Goal: Task Accomplishment & Management: Manage account settings

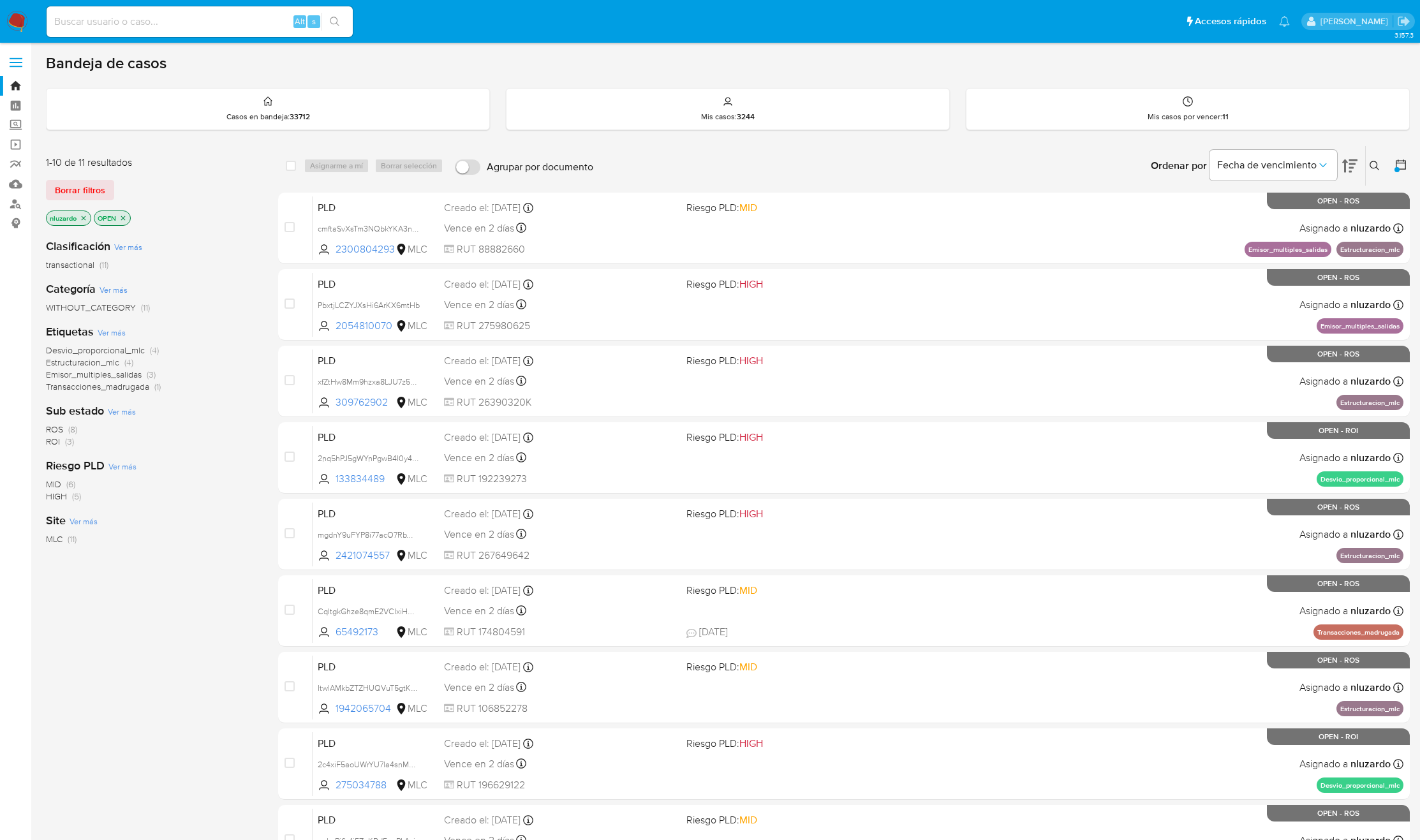
click at [60, 444] on span "ROI (3)" at bounding box center [60, 442] width 28 height 12
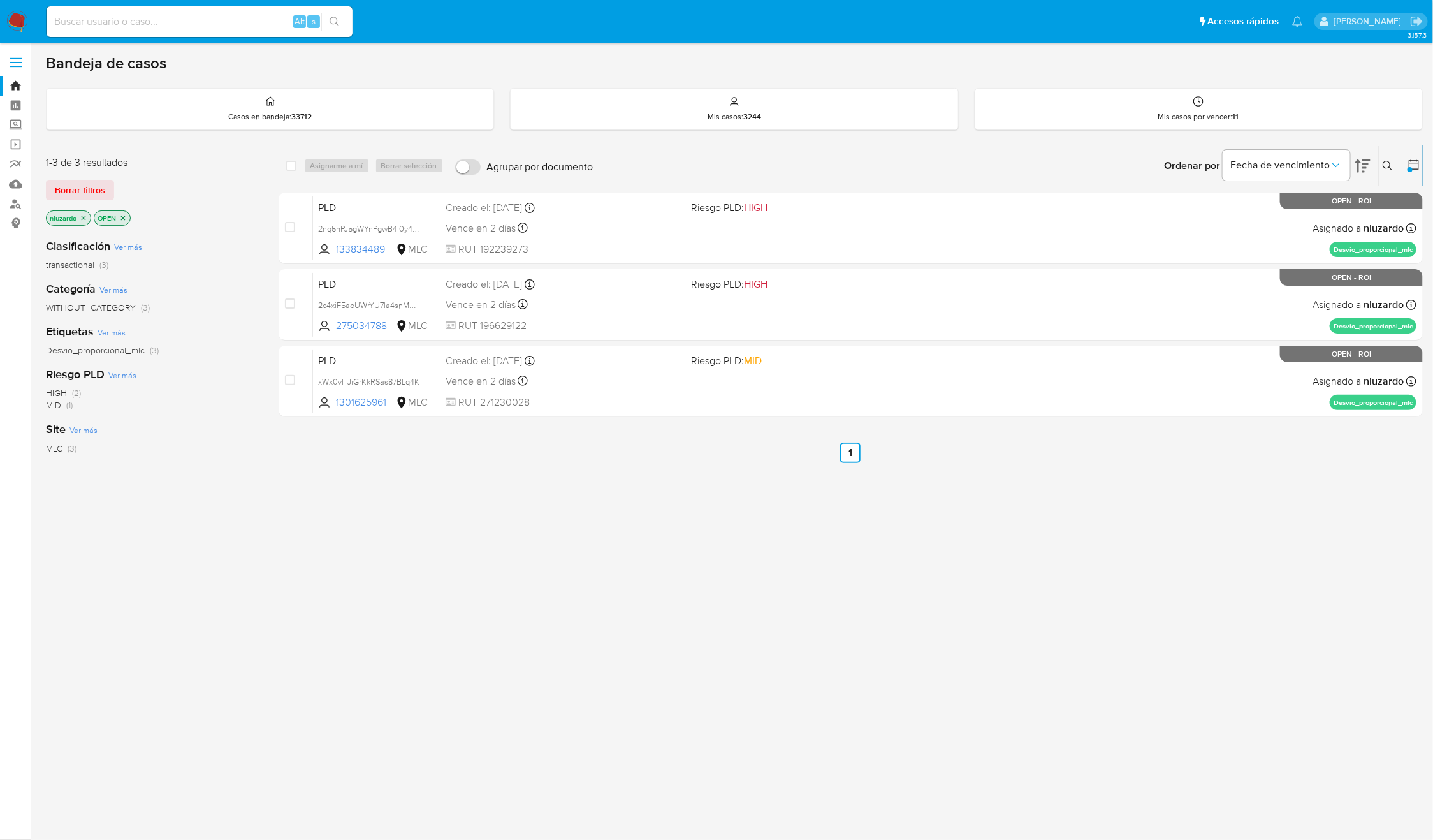
click at [968, 689] on div "select-all-cases-checkbox Asignarme a mí Borrar selección Agrupar por documento…" at bounding box center [851, 434] width 1145 height 578
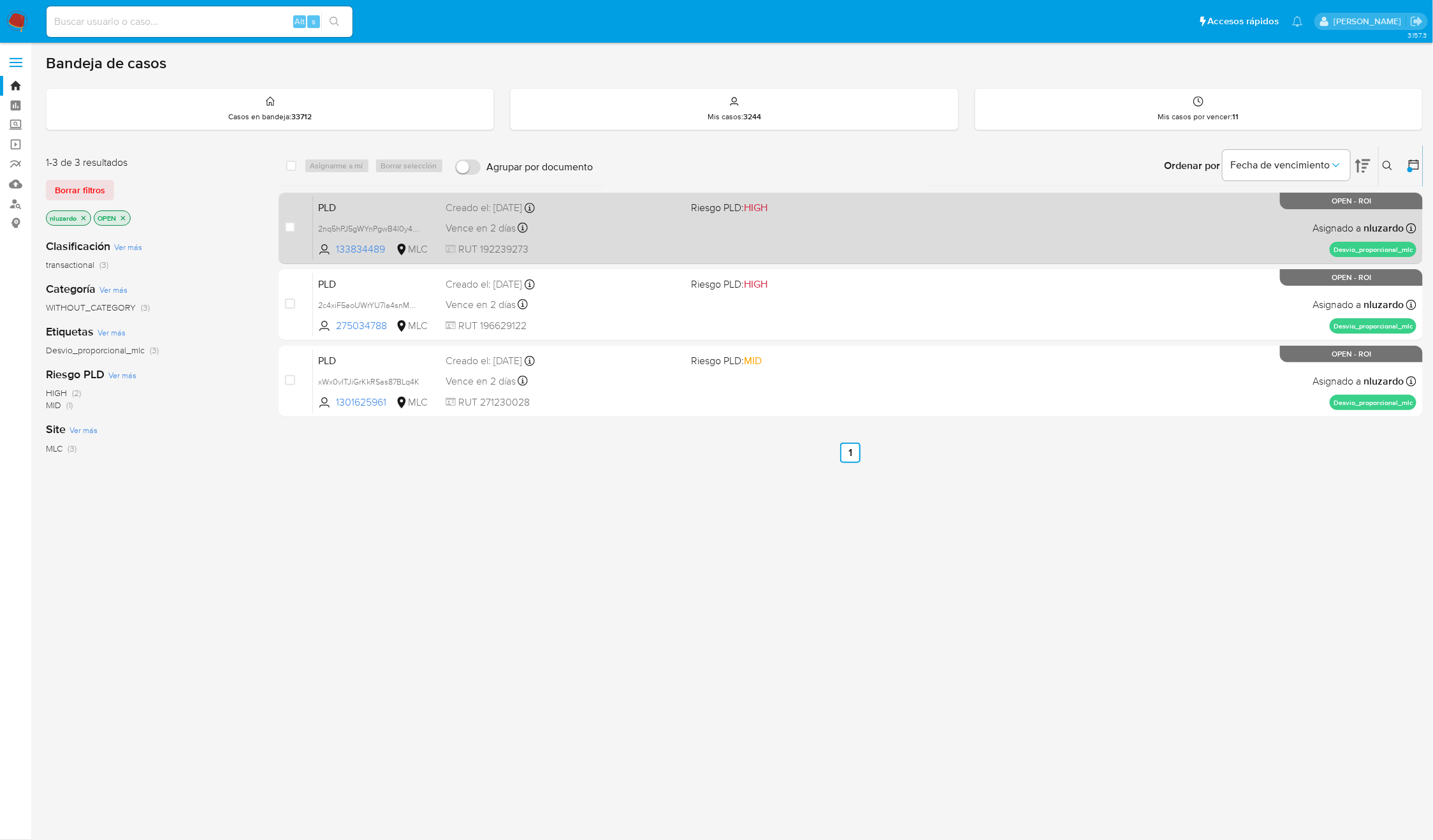
click at [825, 229] on div "PLD 2nq5hPJ5gWYnPgwB4I0y4fzH 133834489 MLC Riesgo PLD: HIGH Creado el: 12/06/20…" at bounding box center [865, 227] width 1104 height 64
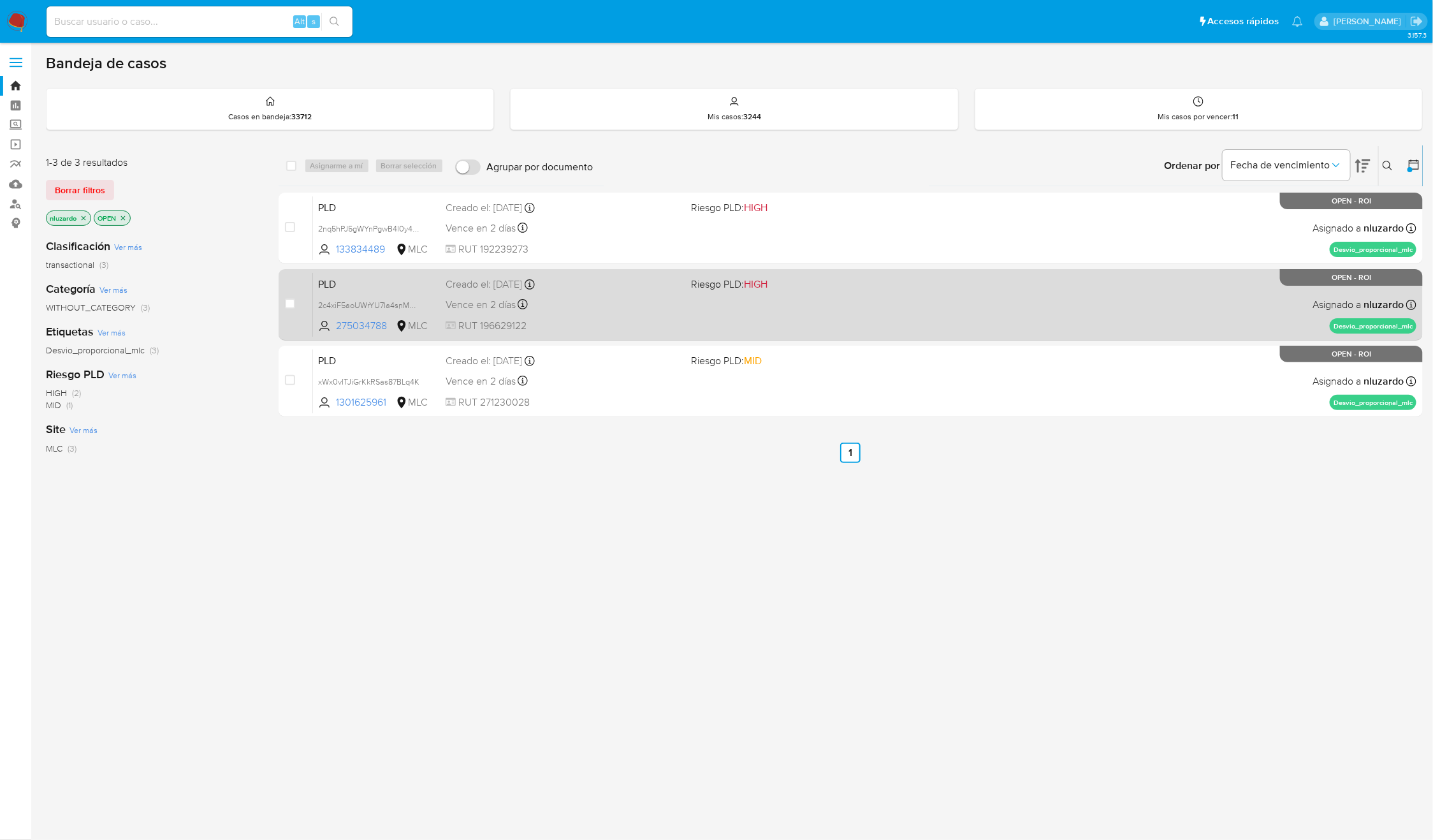
click at [820, 301] on div "PLD 2c4xiF5aoUWrYU7la4snMRm9 275034788 MLC Riesgo PLD: HIGH Creado el: 12/06/20…" at bounding box center [865, 304] width 1104 height 64
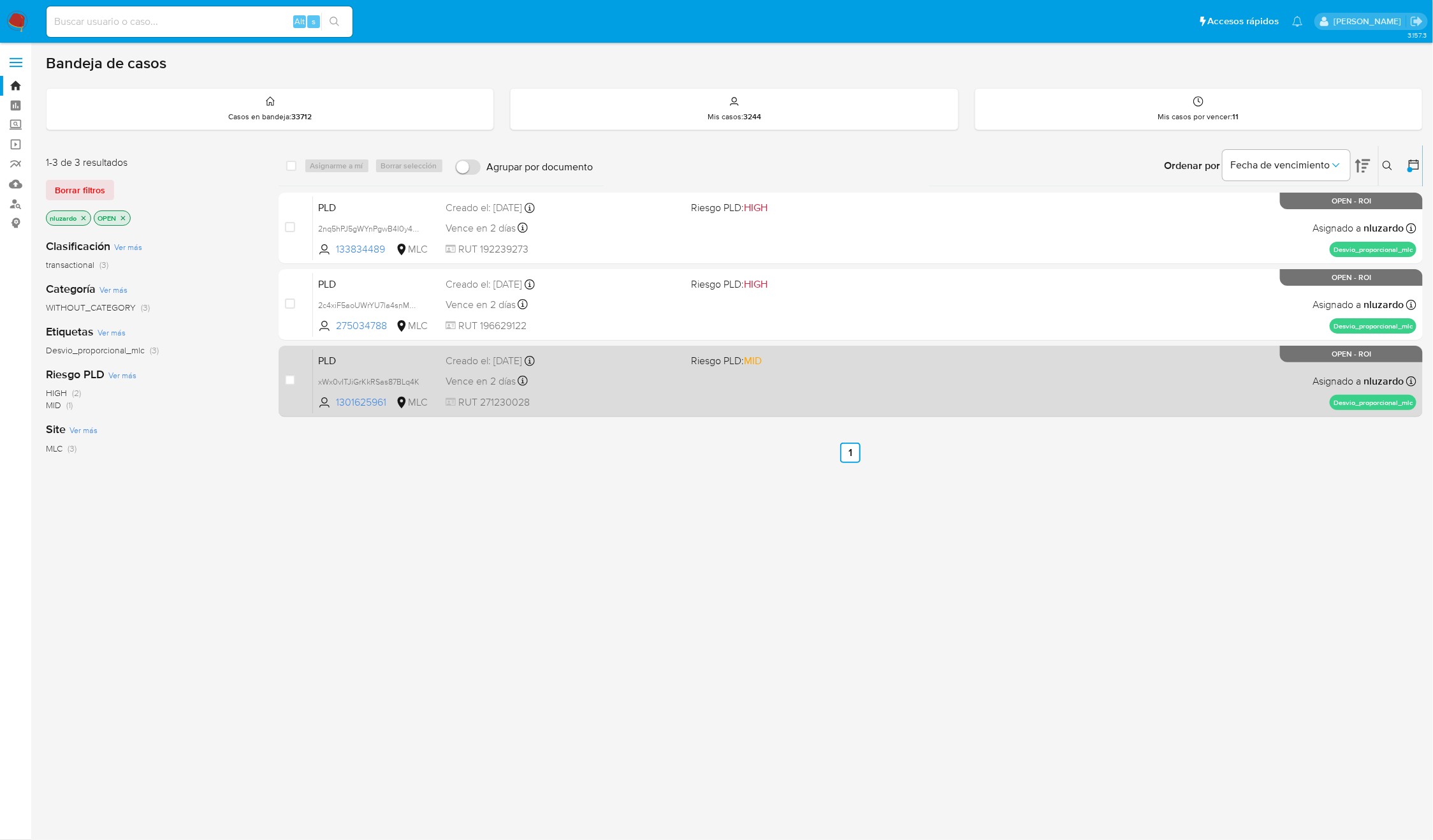
click at [819, 379] on div "PLD xWx0vITJiGrKkRSas87BLq4K 1301625961 MLC Riesgo PLD: MID Creado el: 12/06/20…" at bounding box center [865, 381] width 1104 height 64
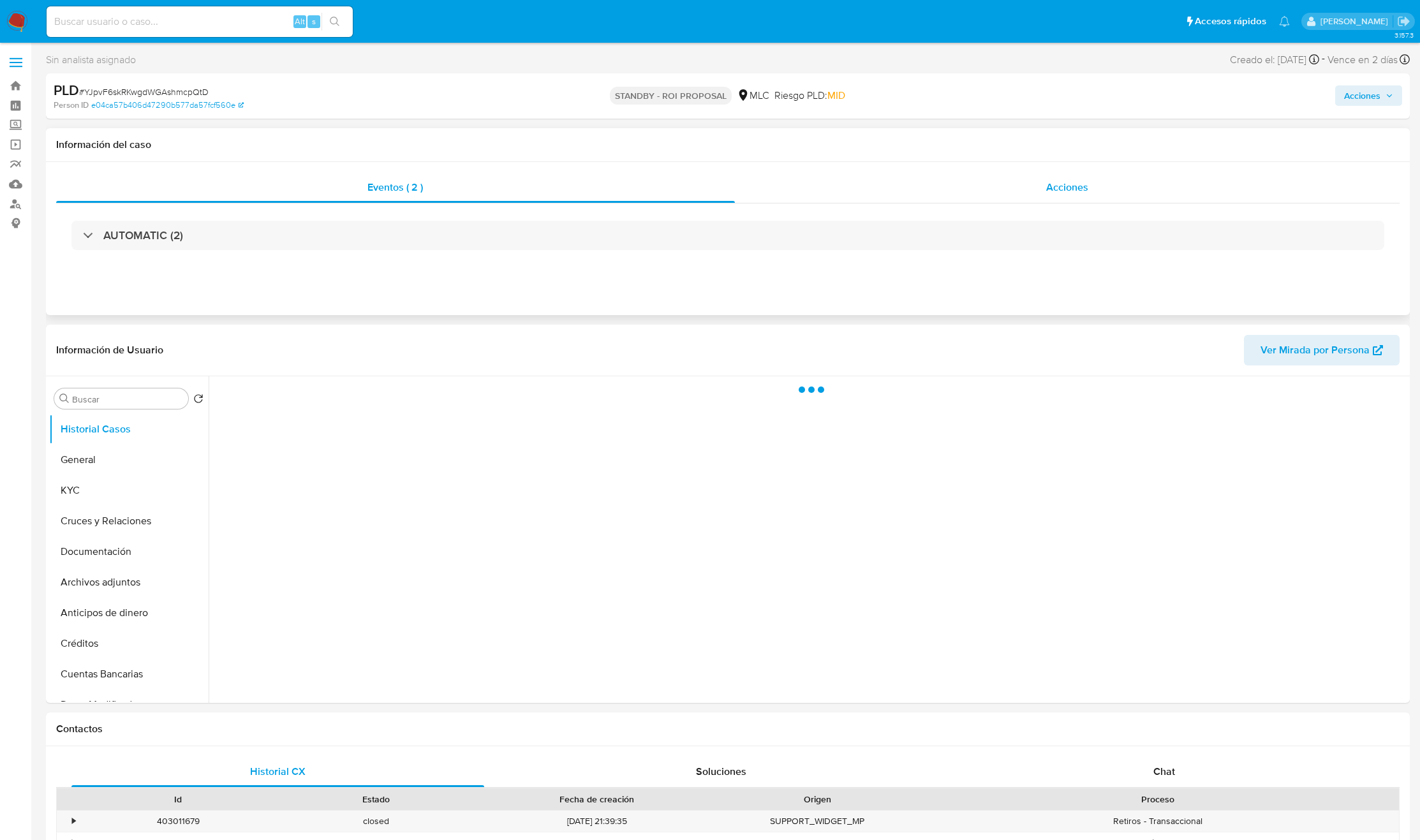
click at [975, 199] on div "Acciones" at bounding box center [1067, 187] width 665 height 30
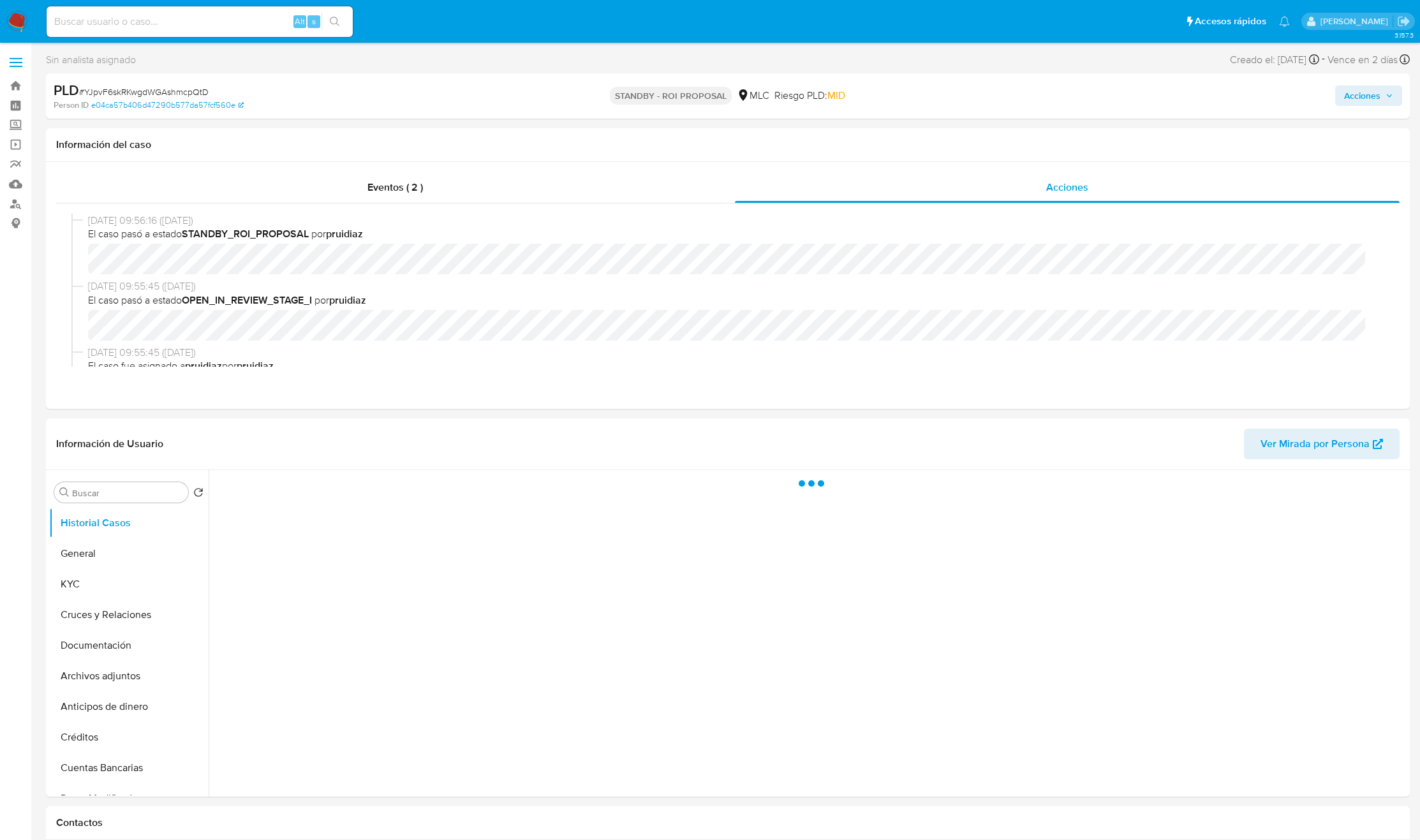
select select "10"
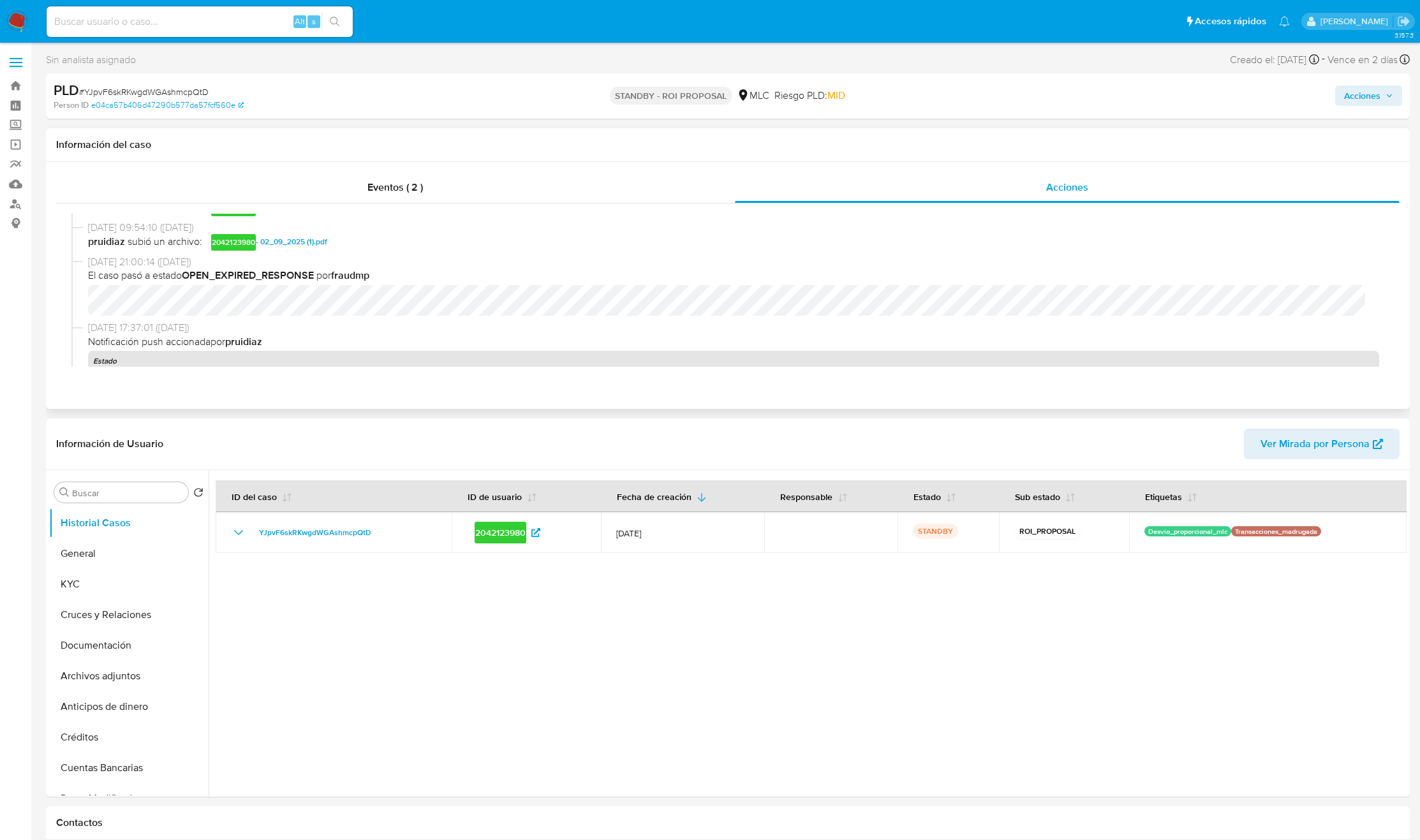
scroll to position [191, 0]
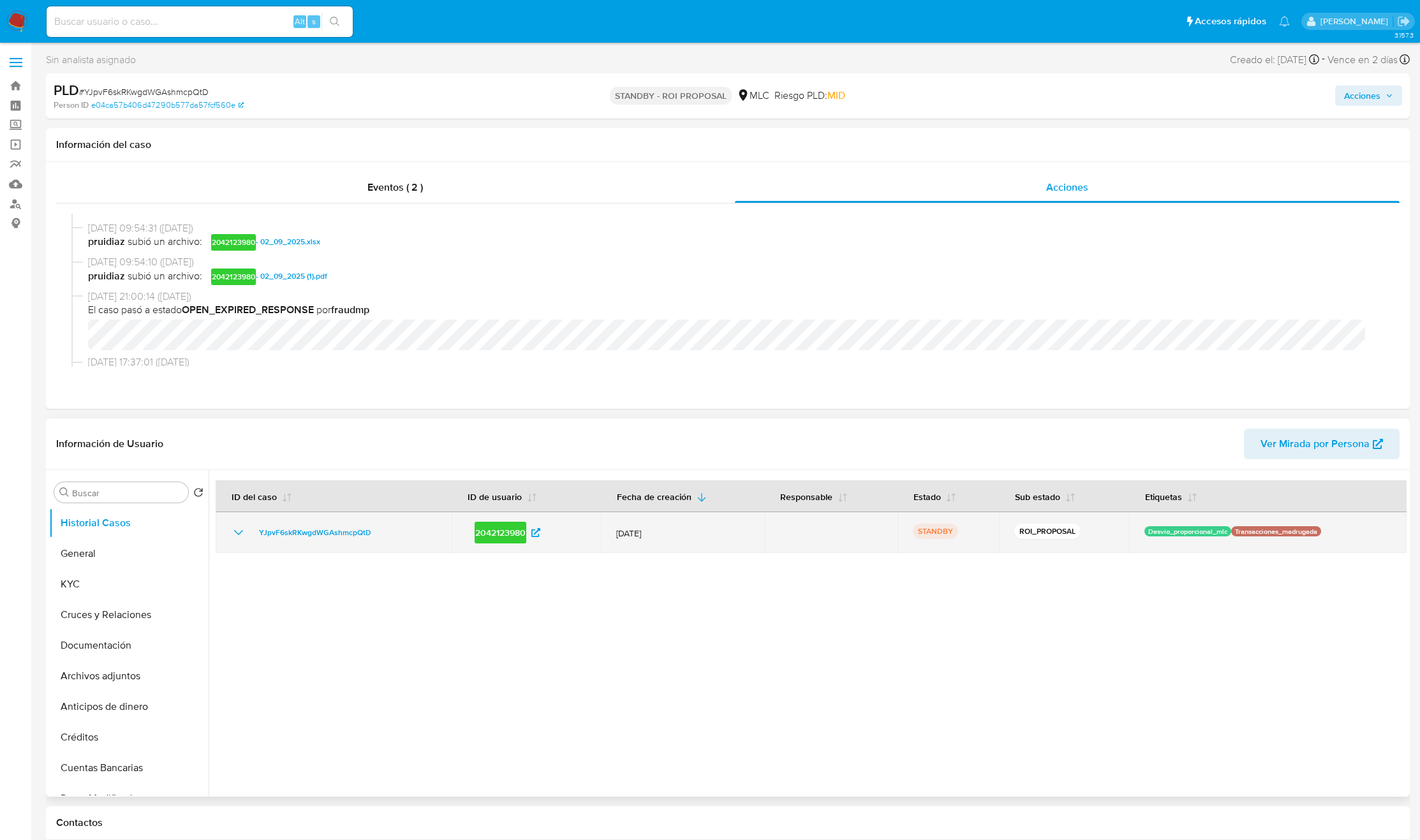
click at [459, 541] on td "2042123980" at bounding box center [526, 532] width 150 height 41
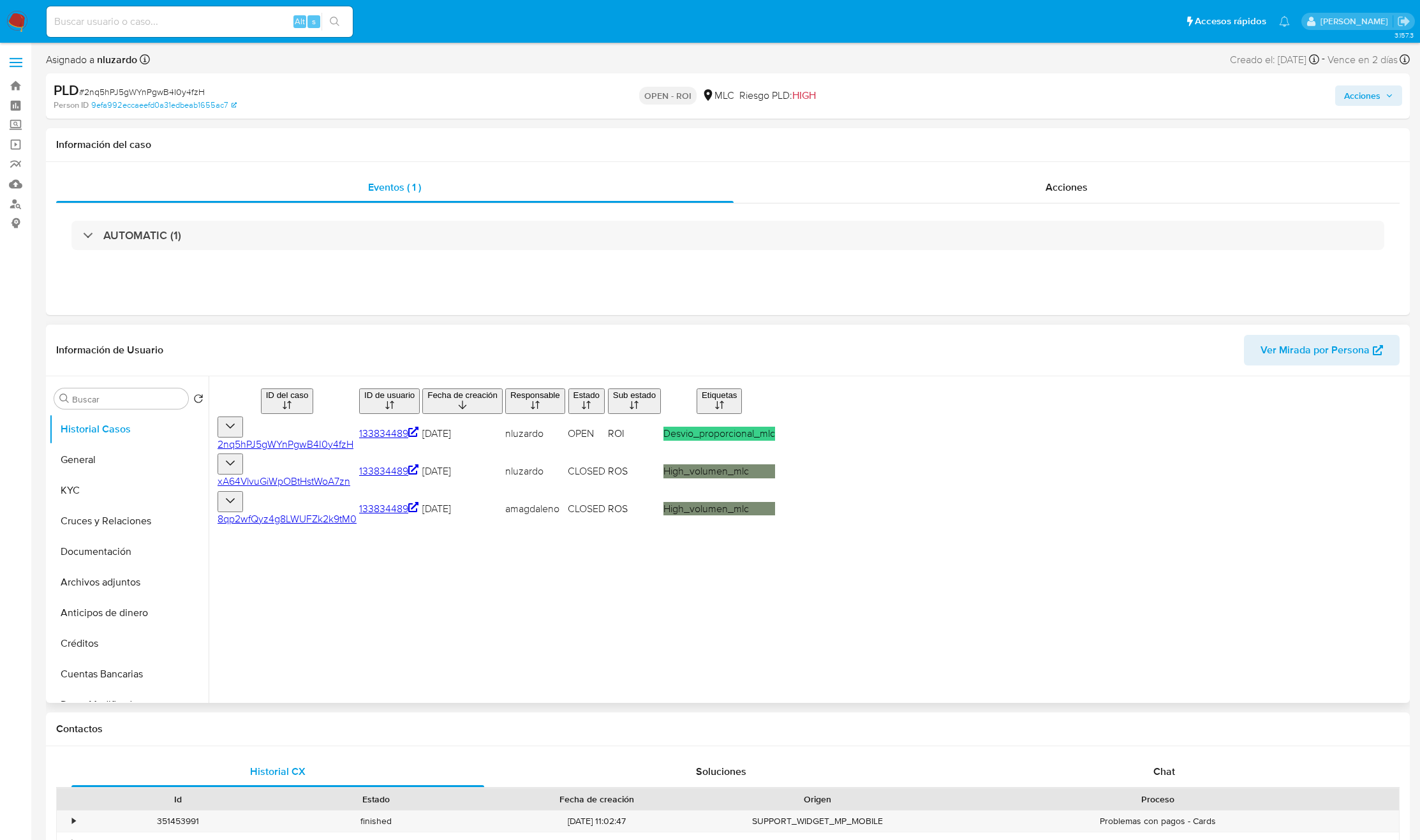
select select "10"
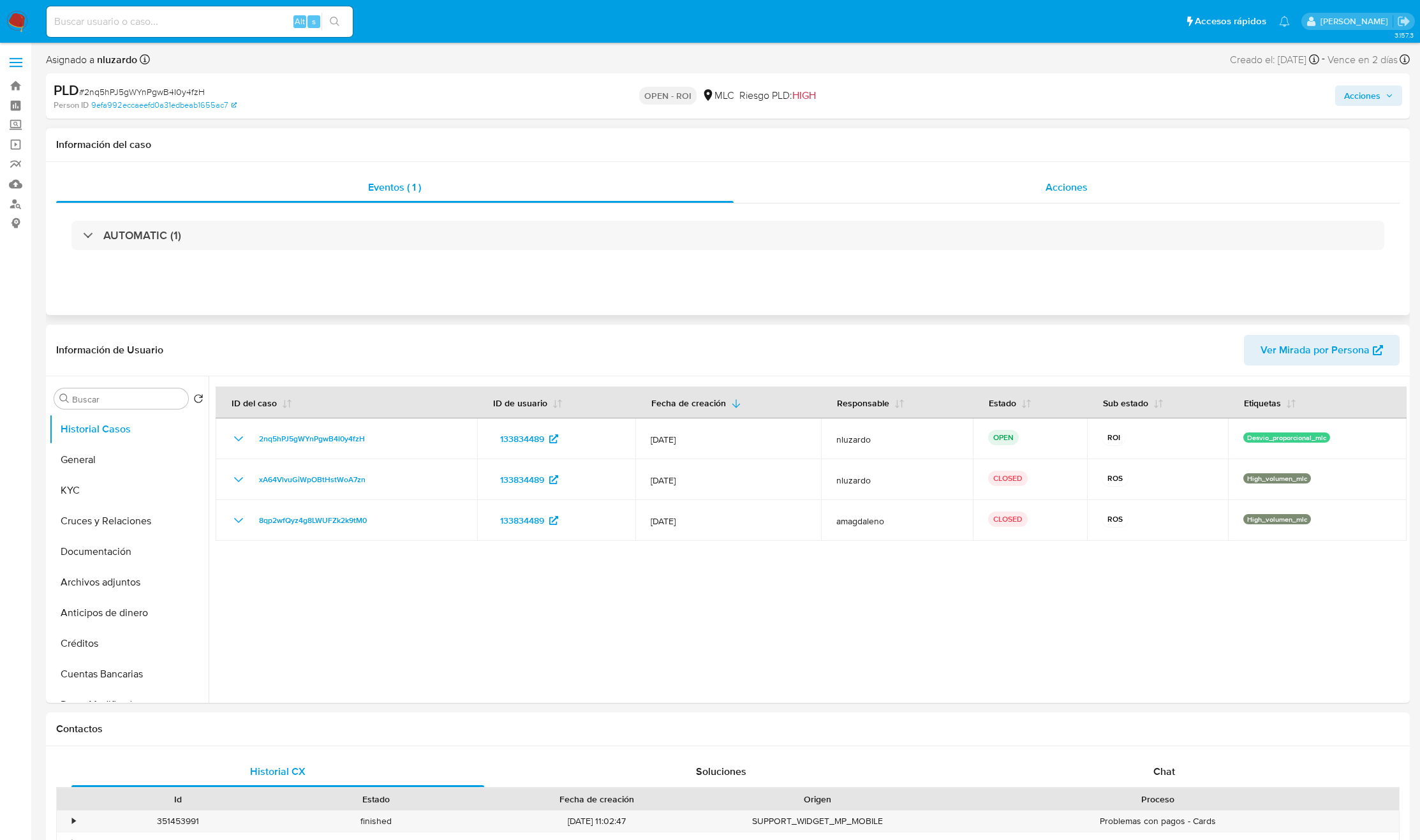
click at [1053, 193] on span "Acciones" at bounding box center [1066, 187] width 42 height 15
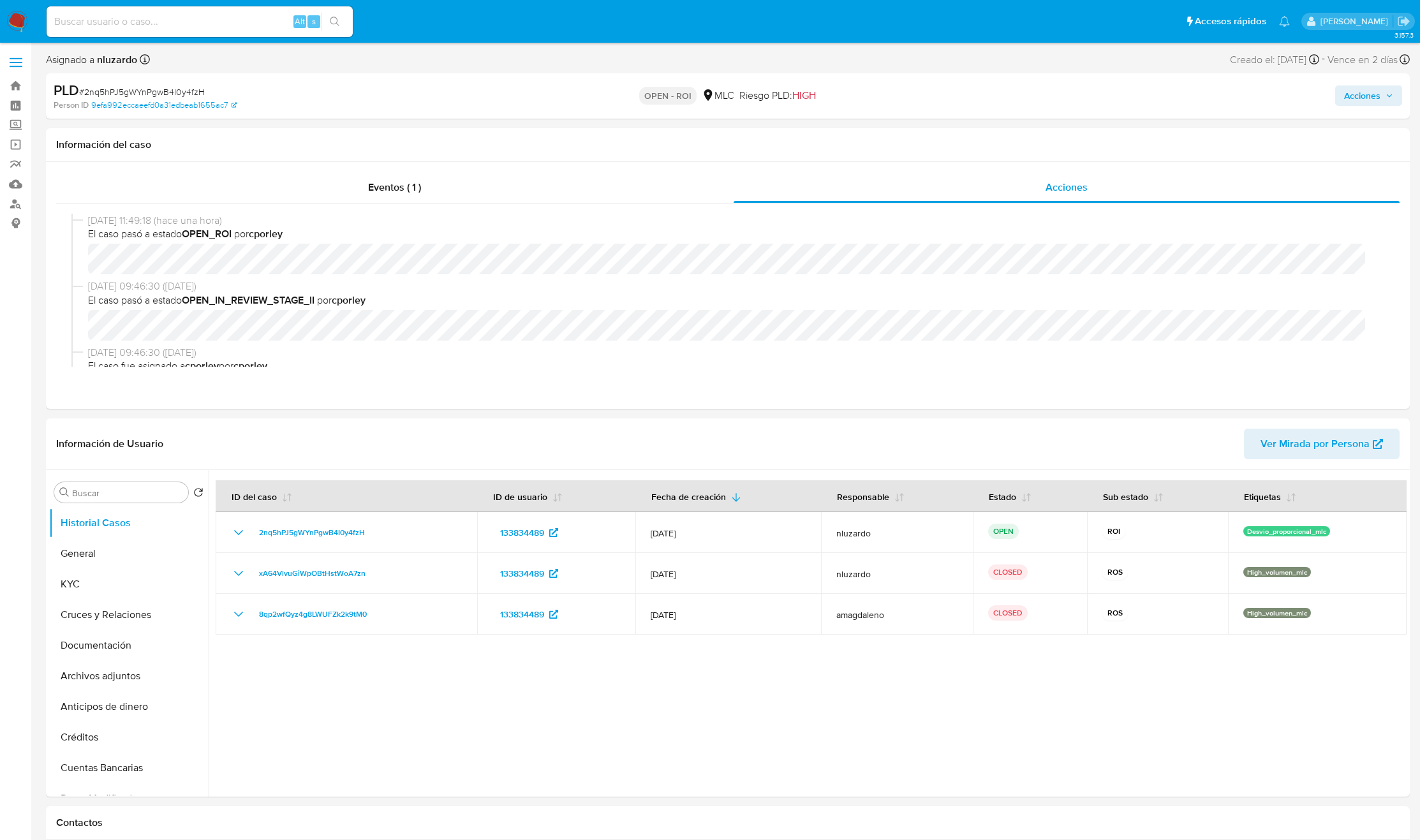
click at [1370, 96] on span "Acciones" at bounding box center [1362, 95] width 37 height 20
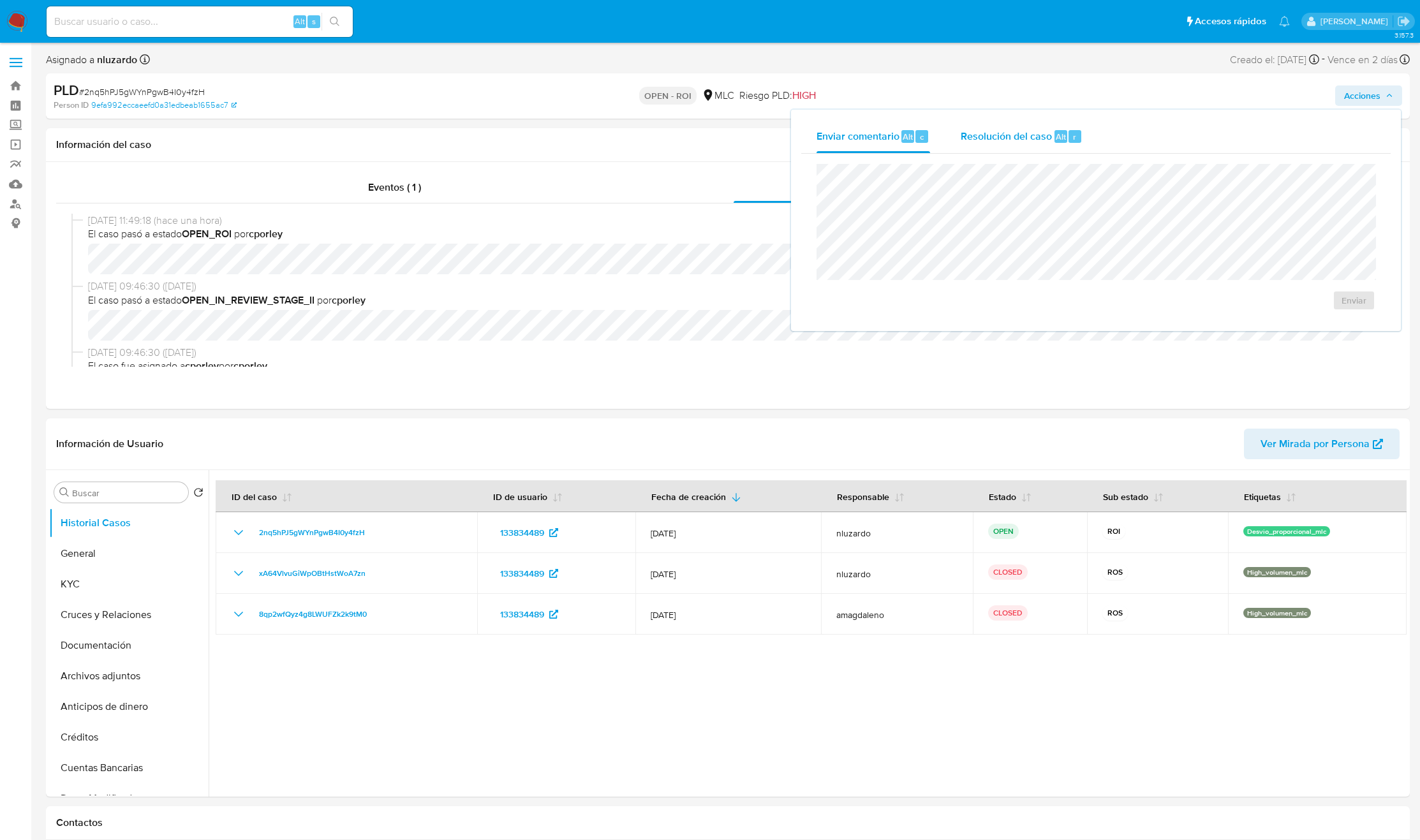
click at [1011, 137] on span "Resolución del caso" at bounding box center [1006, 136] width 91 height 15
click at [1302, 322] on span "ROI" at bounding box center [1317, 312] width 62 height 28
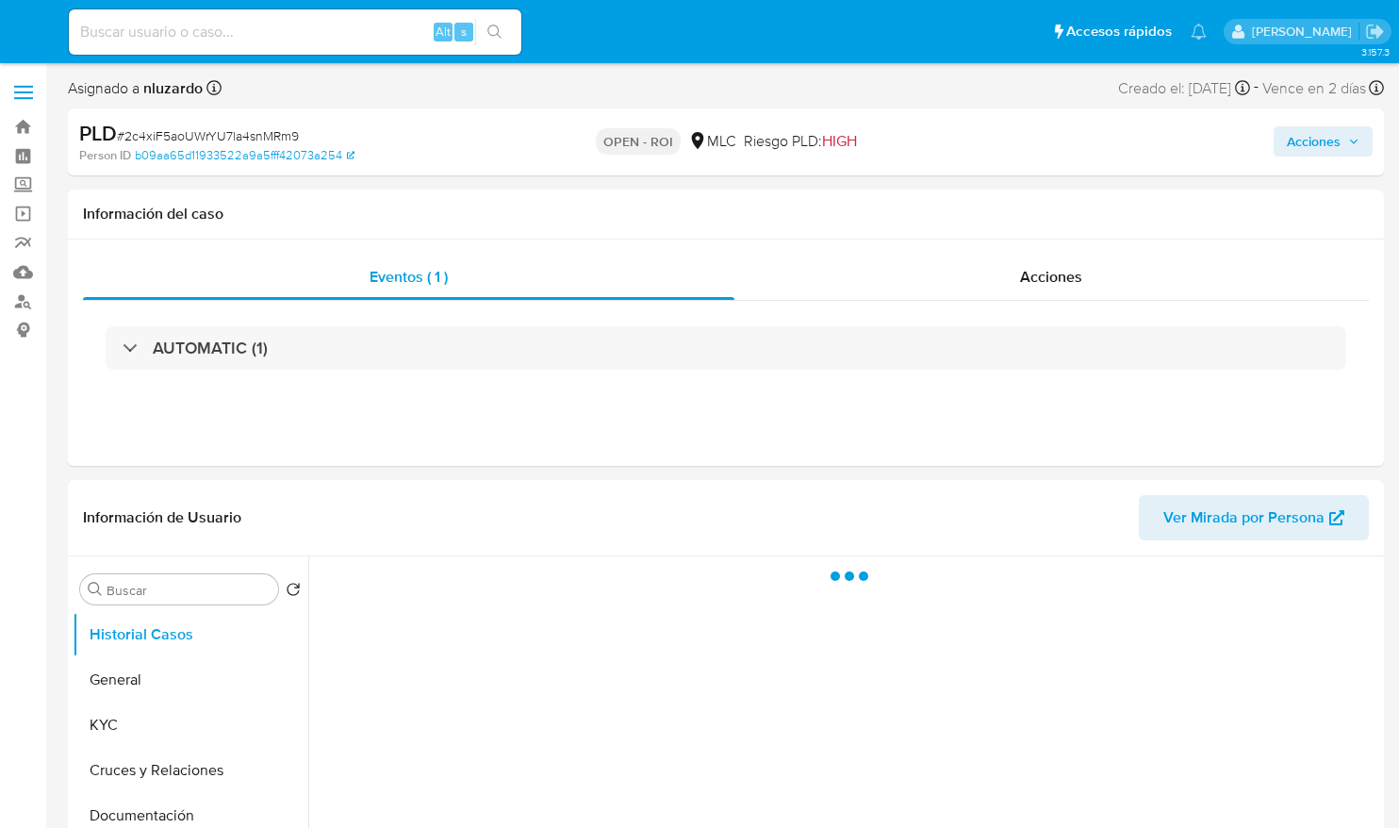
select select "10"
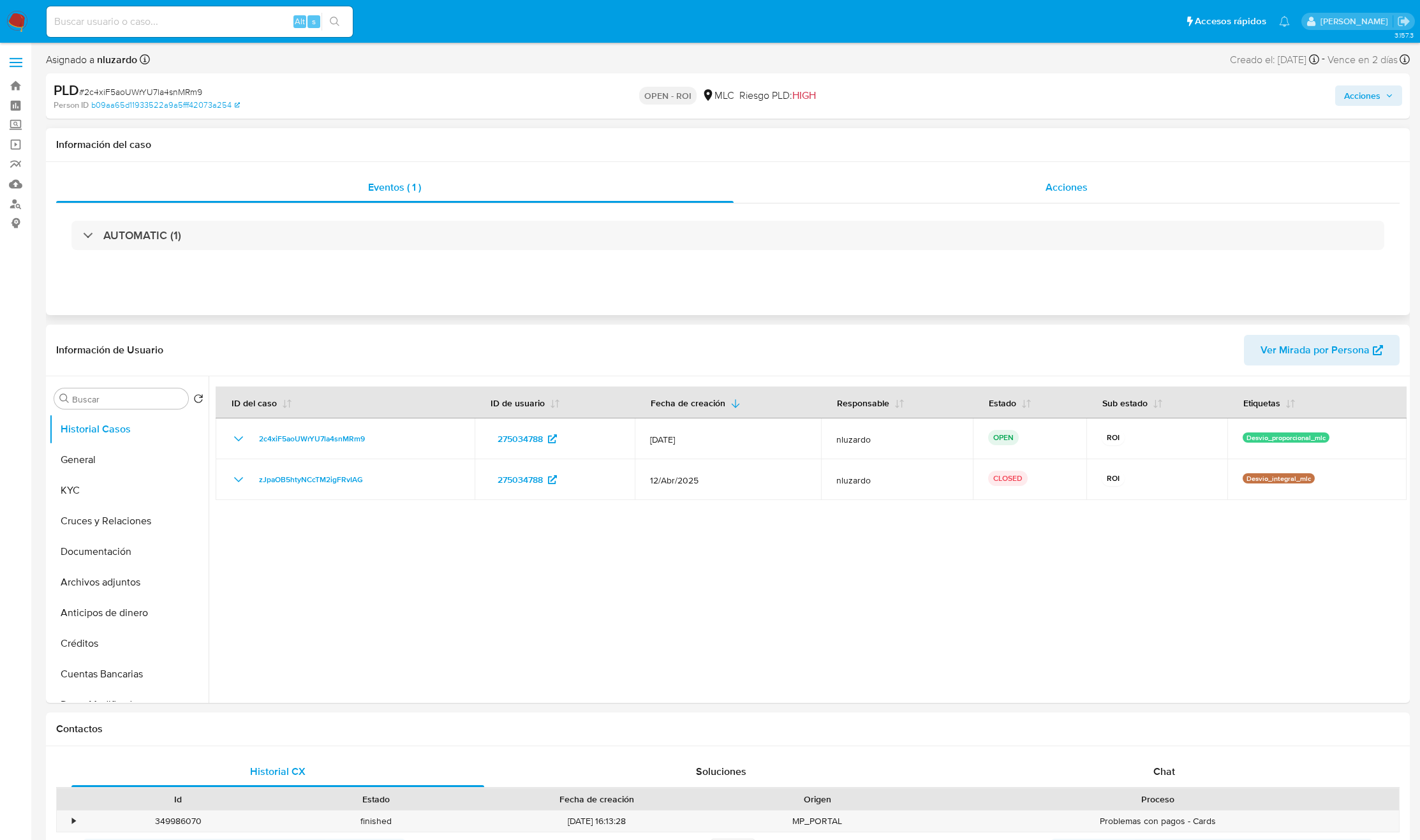
click at [946, 187] on div "Acciones" at bounding box center [1066, 187] width 666 height 30
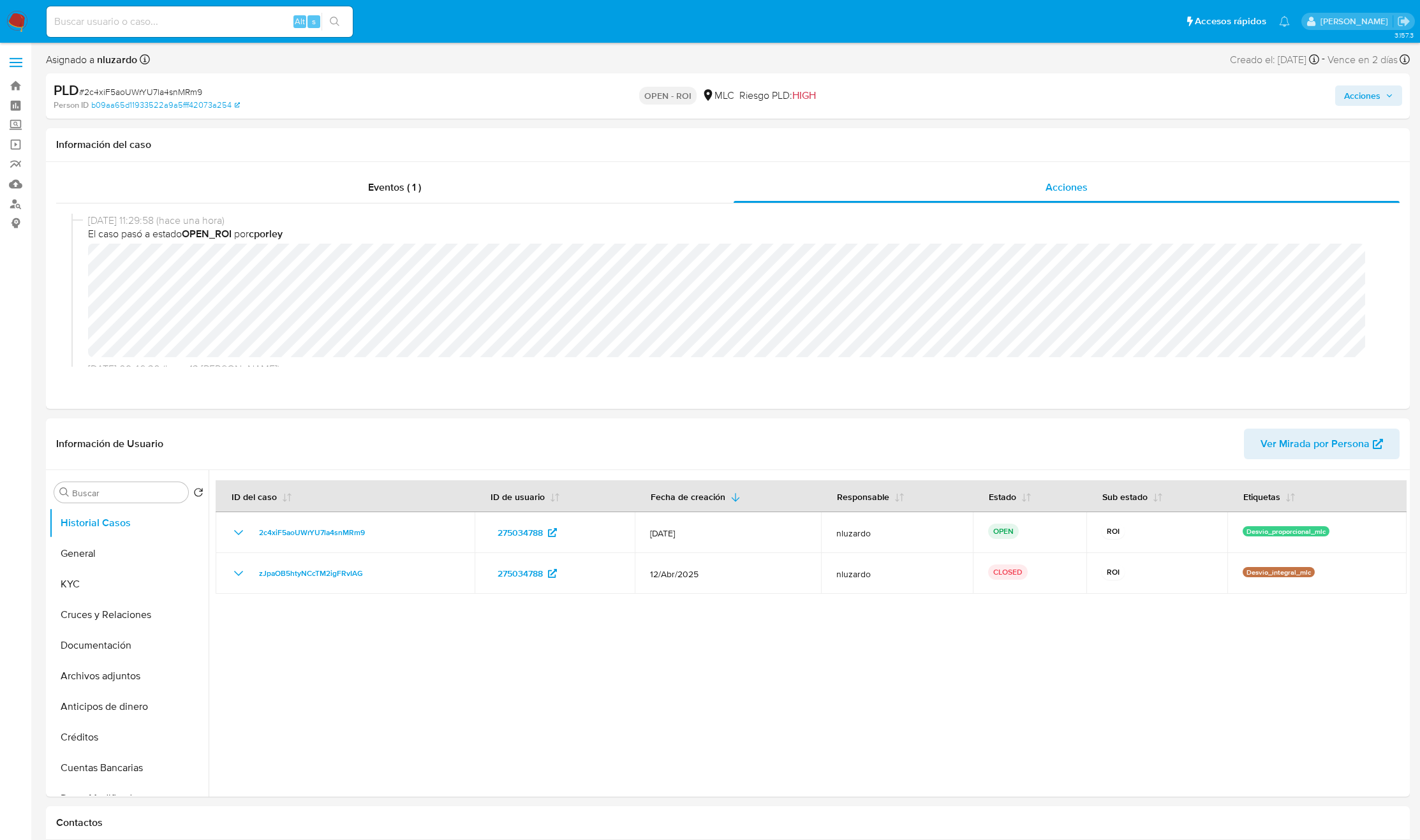
click at [946, 88] on span "Acciones" at bounding box center [1362, 95] width 37 height 20
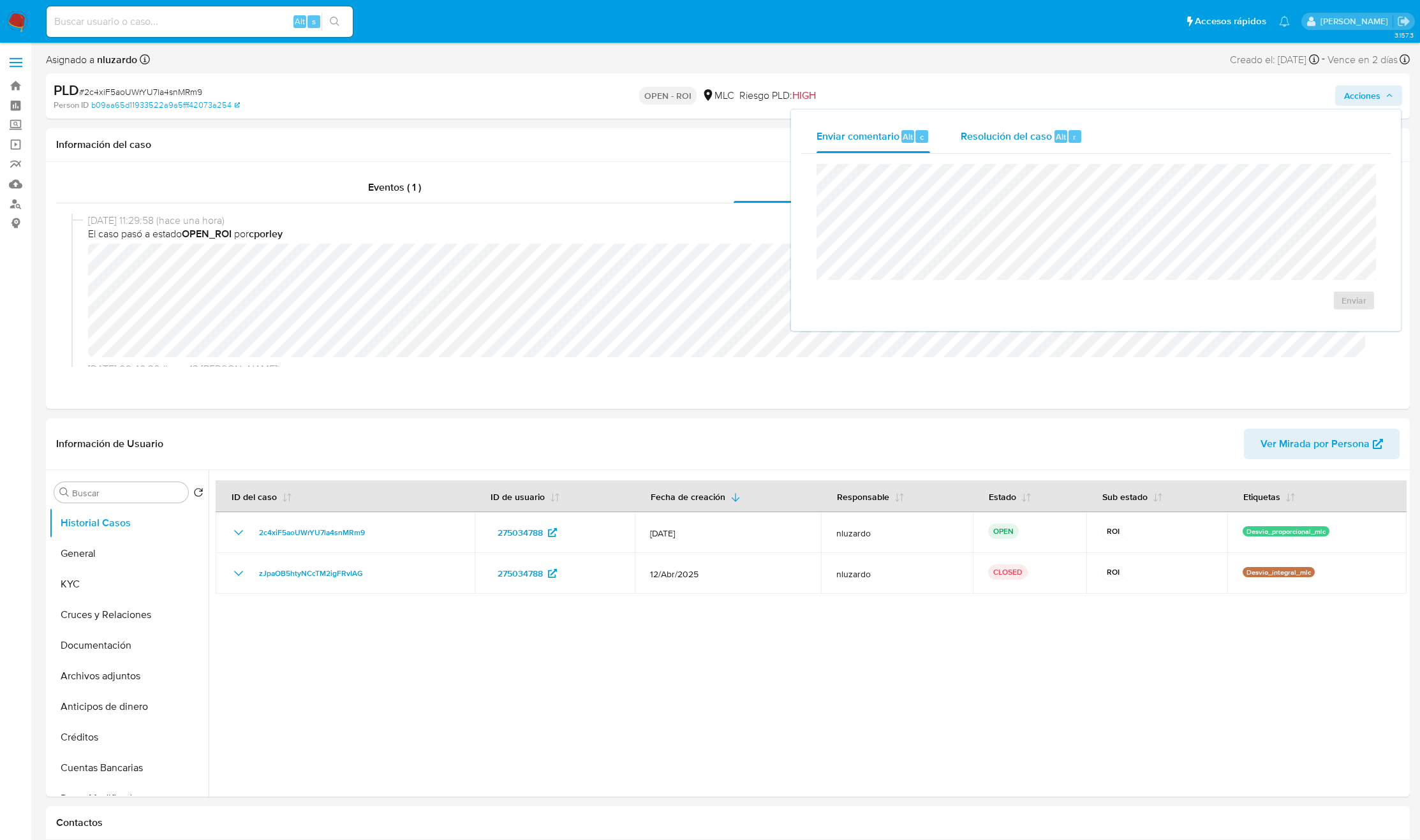
click at [946, 132] on button "Resolución del caso Alt r" at bounding box center [1021, 136] width 152 height 33
click at [946, 305] on span "ROI" at bounding box center [1317, 312] width 62 height 28
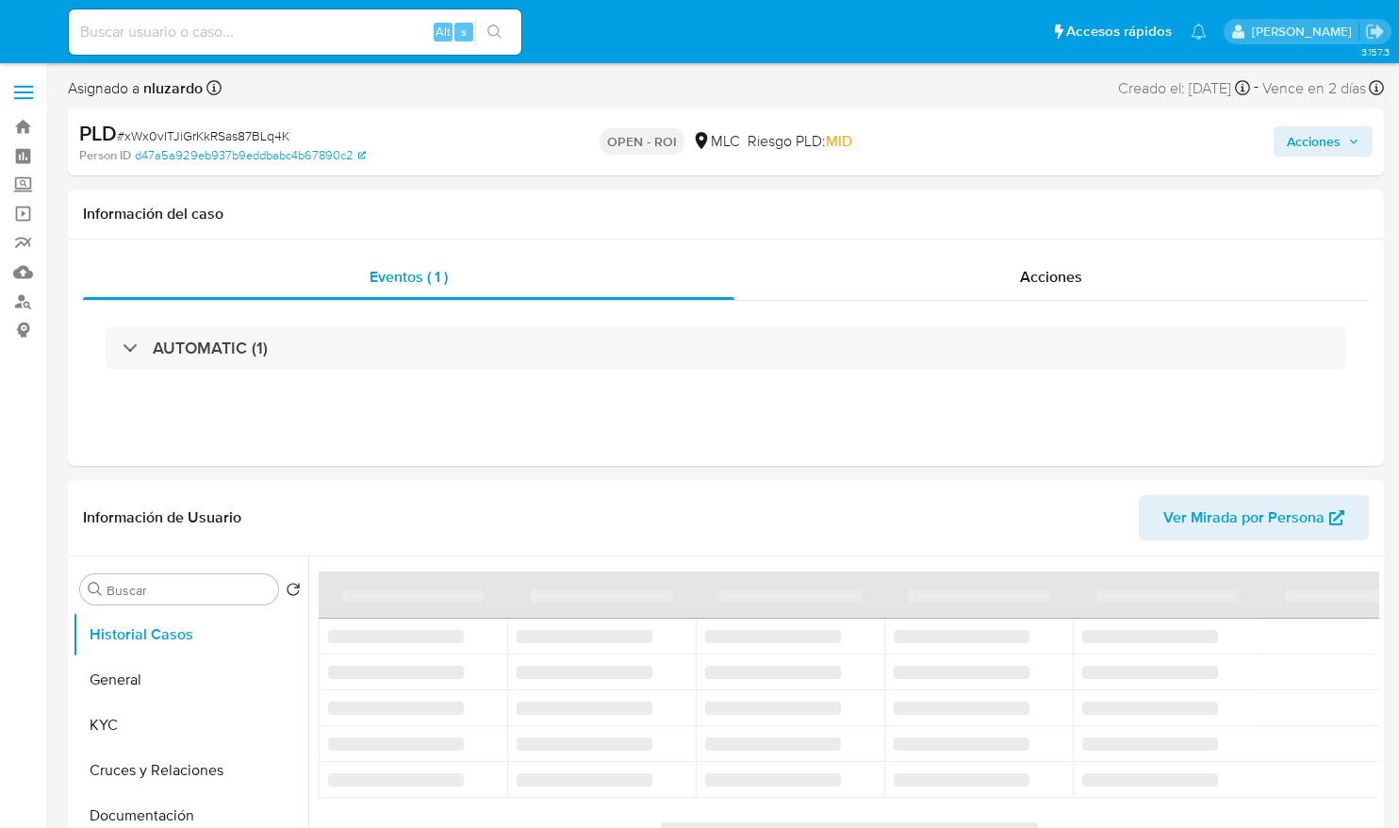
select select "10"
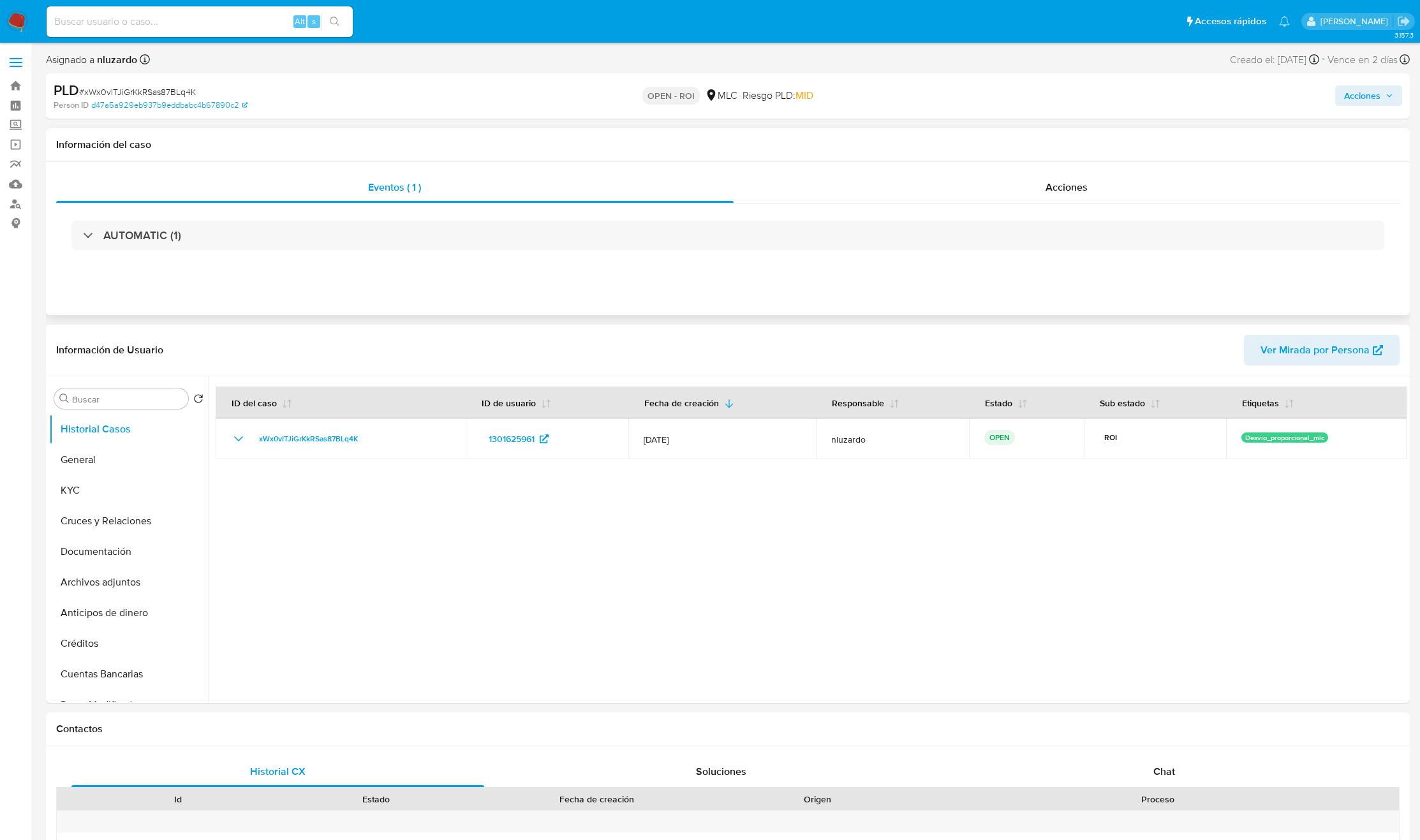
click at [946, 169] on div "Eventos ( 1 ) Acciones AUTOMATIC (1)" at bounding box center [728, 238] width 1364 height 153
click at [946, 182] on span "Acciones" at bounding box center [1066, 187] width 42 height 15
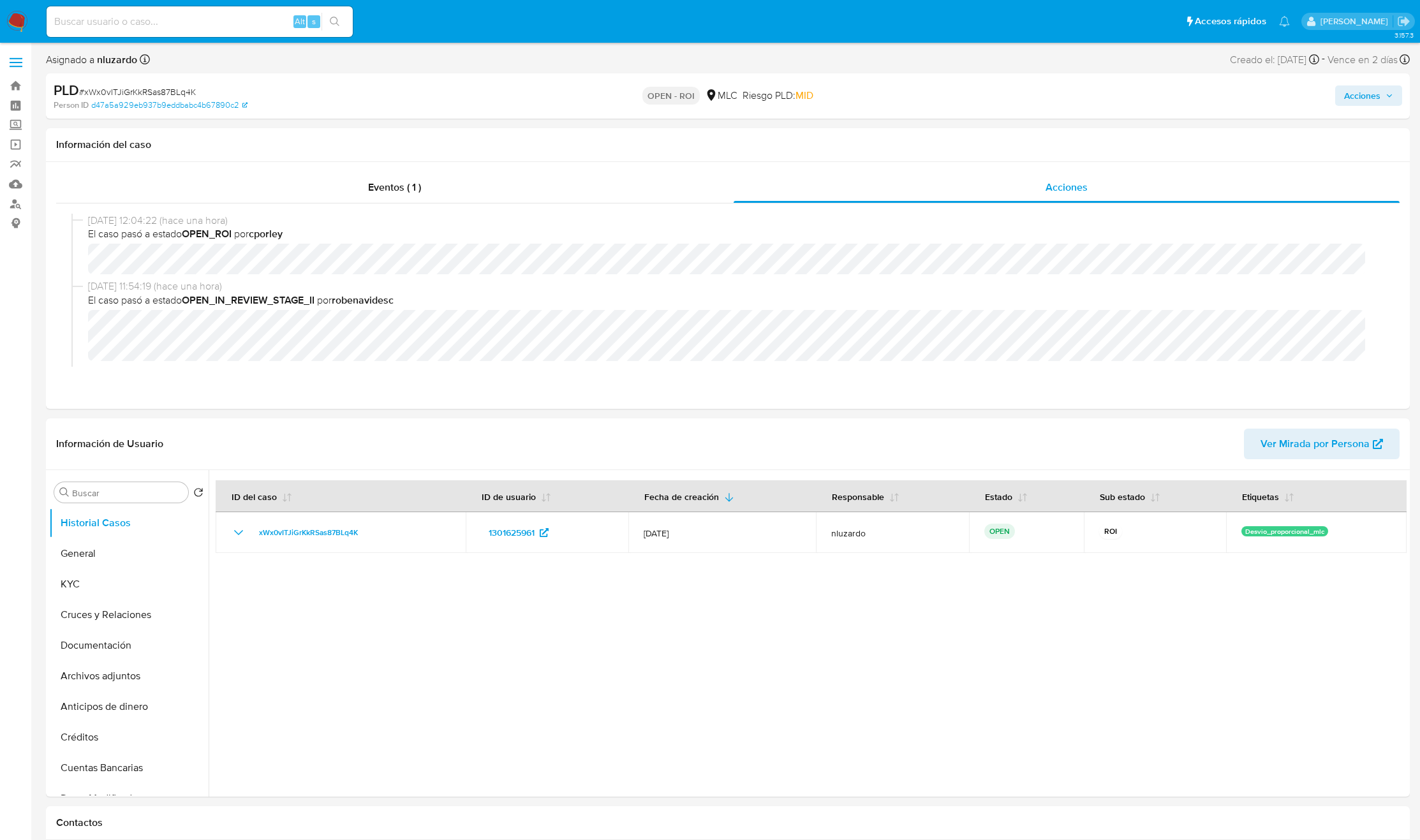
click at [946, 91] on span "Acciones" at bounding box center [1362, 95] width 37 height 20
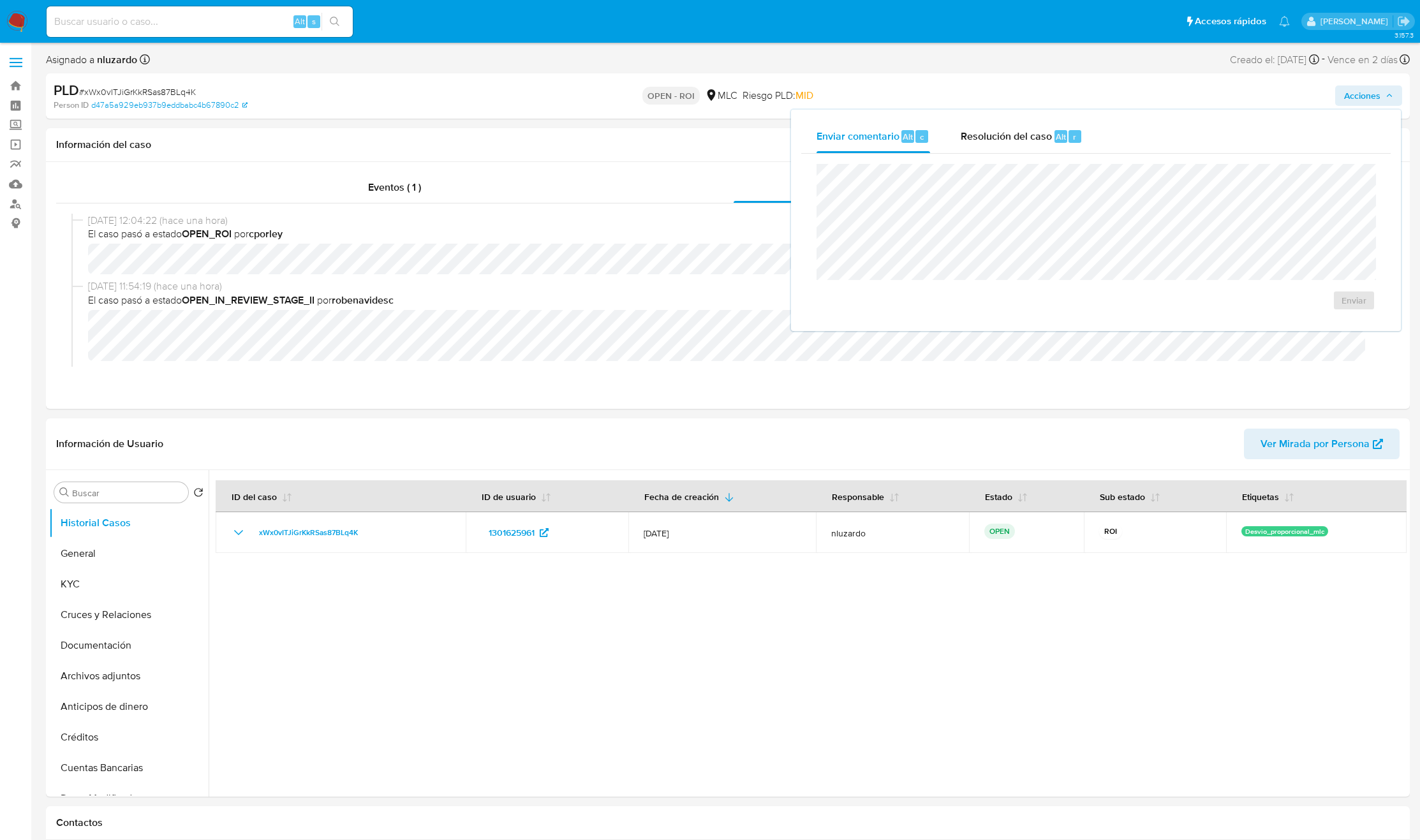
drag, startPoint x: 1128, startPoint y: 113, endPoint x: 1118, endPoint y: 117, distance: 10.8
click at [946, 115] on div "Enviar comentario Alt c Resolución del caso Alt r Enviar" at bounding box center [1095, 220] width 610 height 221
click at [946, 146] on div "Resolución del caso Alt r" at bounding box center [1022, 136] width 122 height 33
click at [661, 232] on span "El caso pasó a estado OPEN_ROI por [PERSON_NAME]" at bounding box center [733, 234] width 1291 height 14
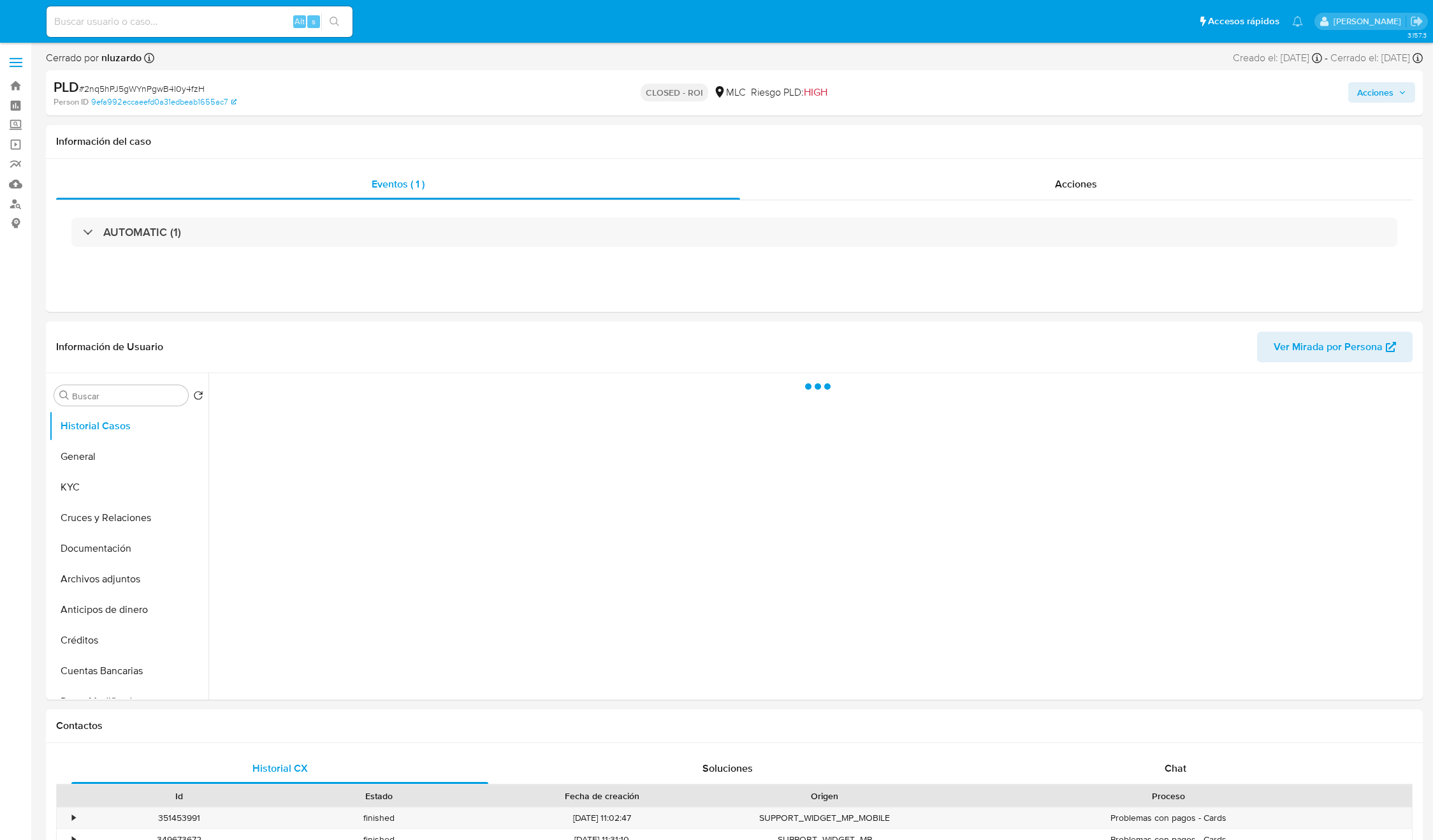
select select "10"
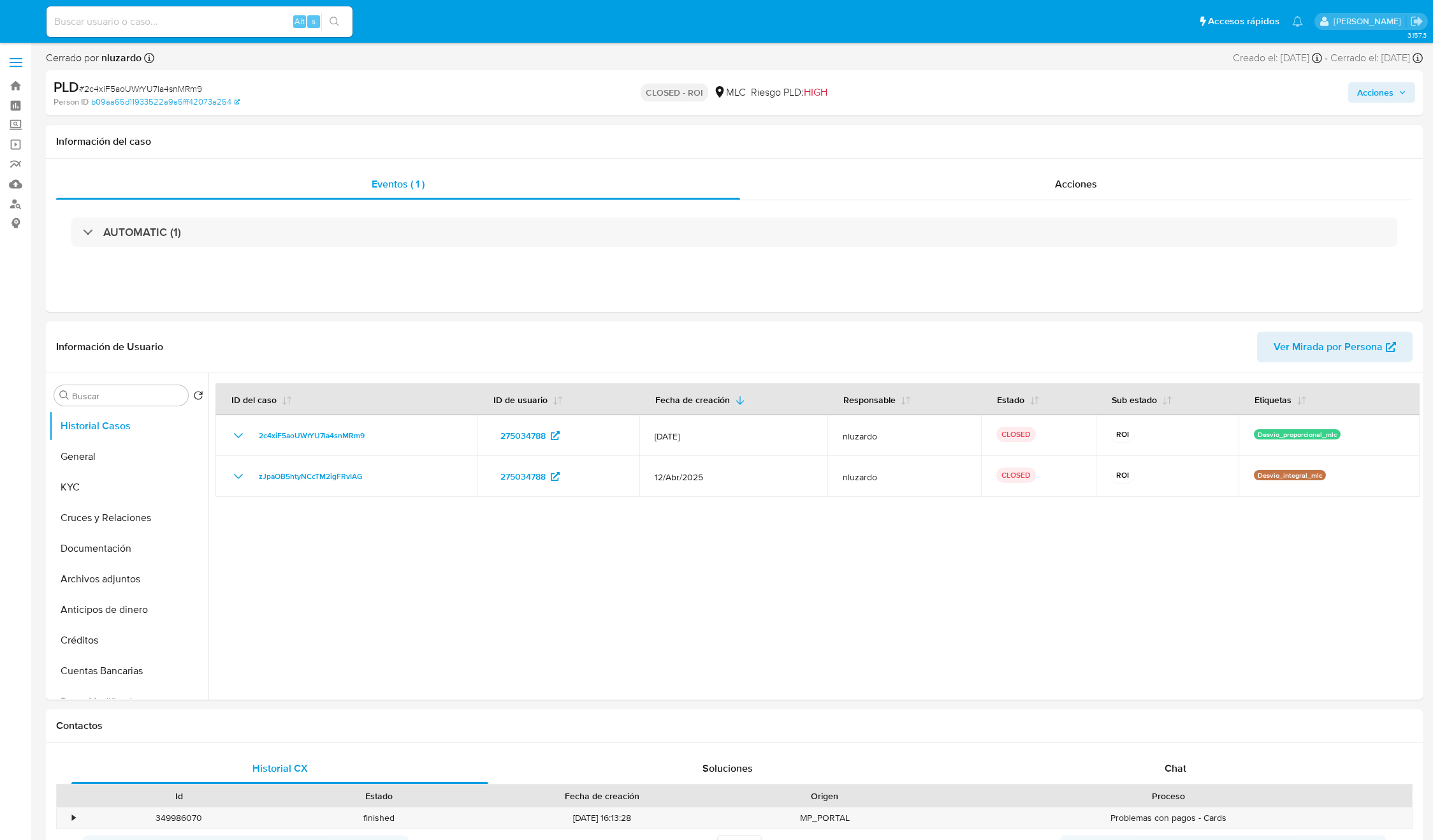
select select "10"
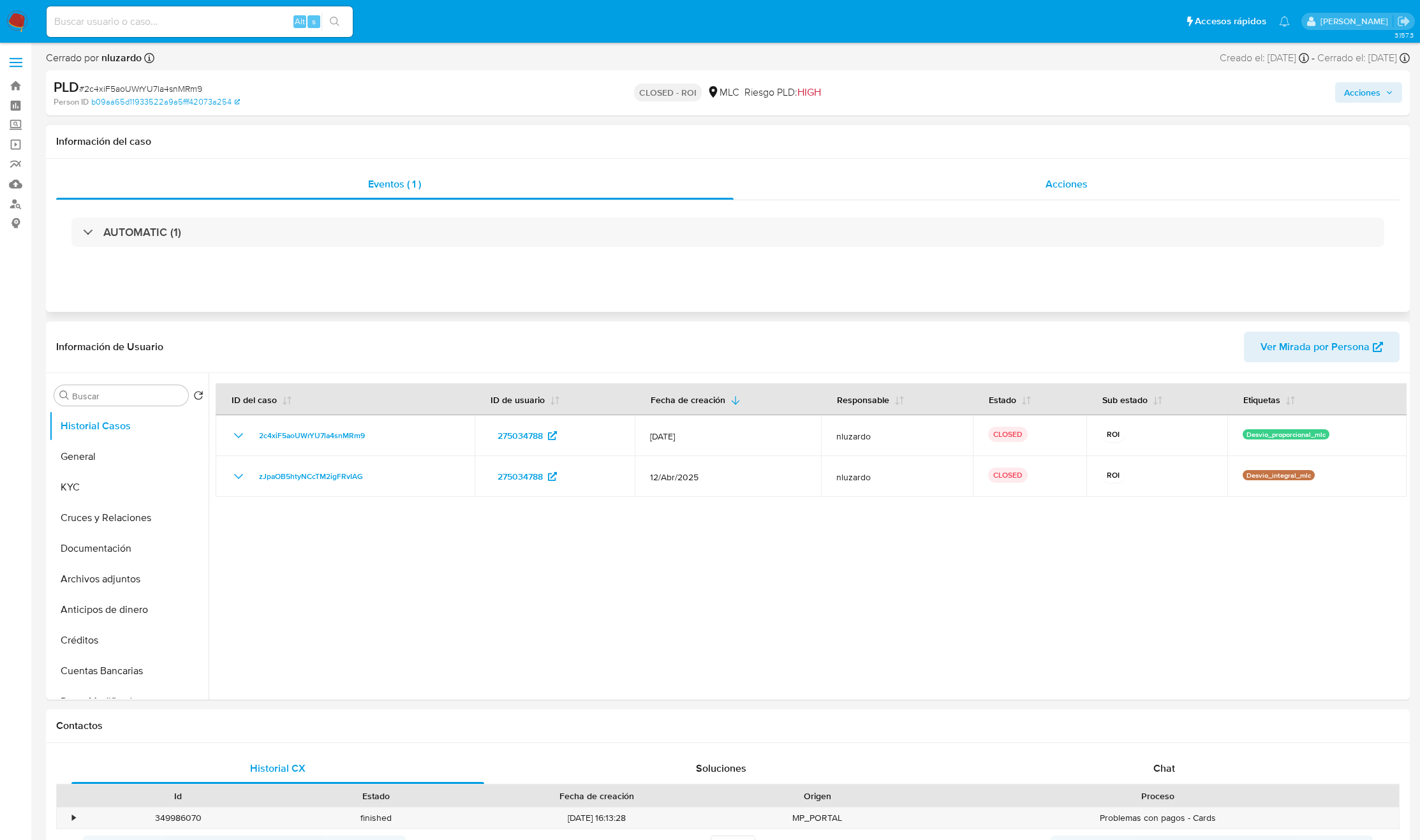
click at [968, 193] on div "Acciones" at bounding box center [1066, 184] width 666 height 30
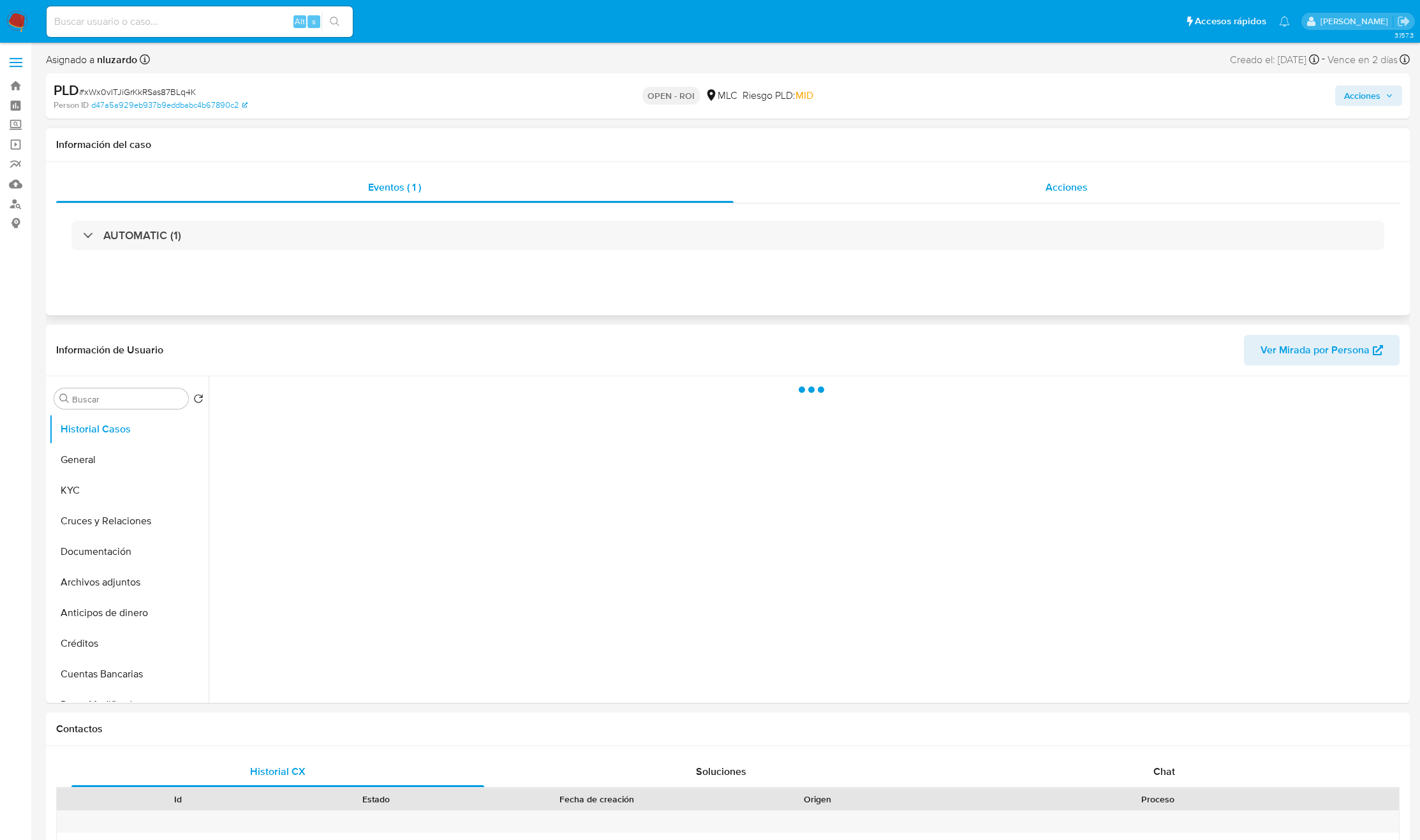
click at [1028, 194] on div "Acciones" at bounding box center [1066, 187] width 666 height 30
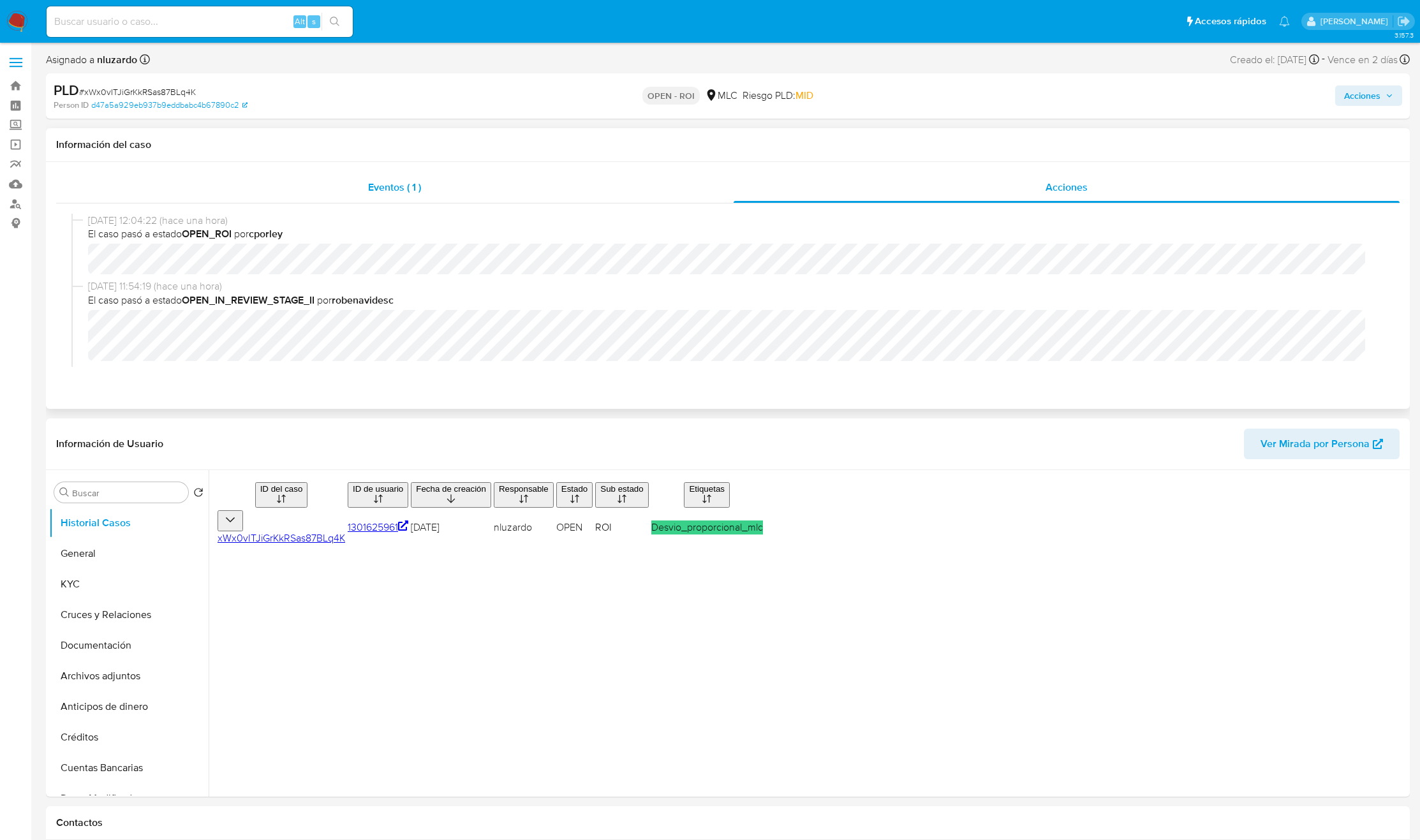
select select "10"
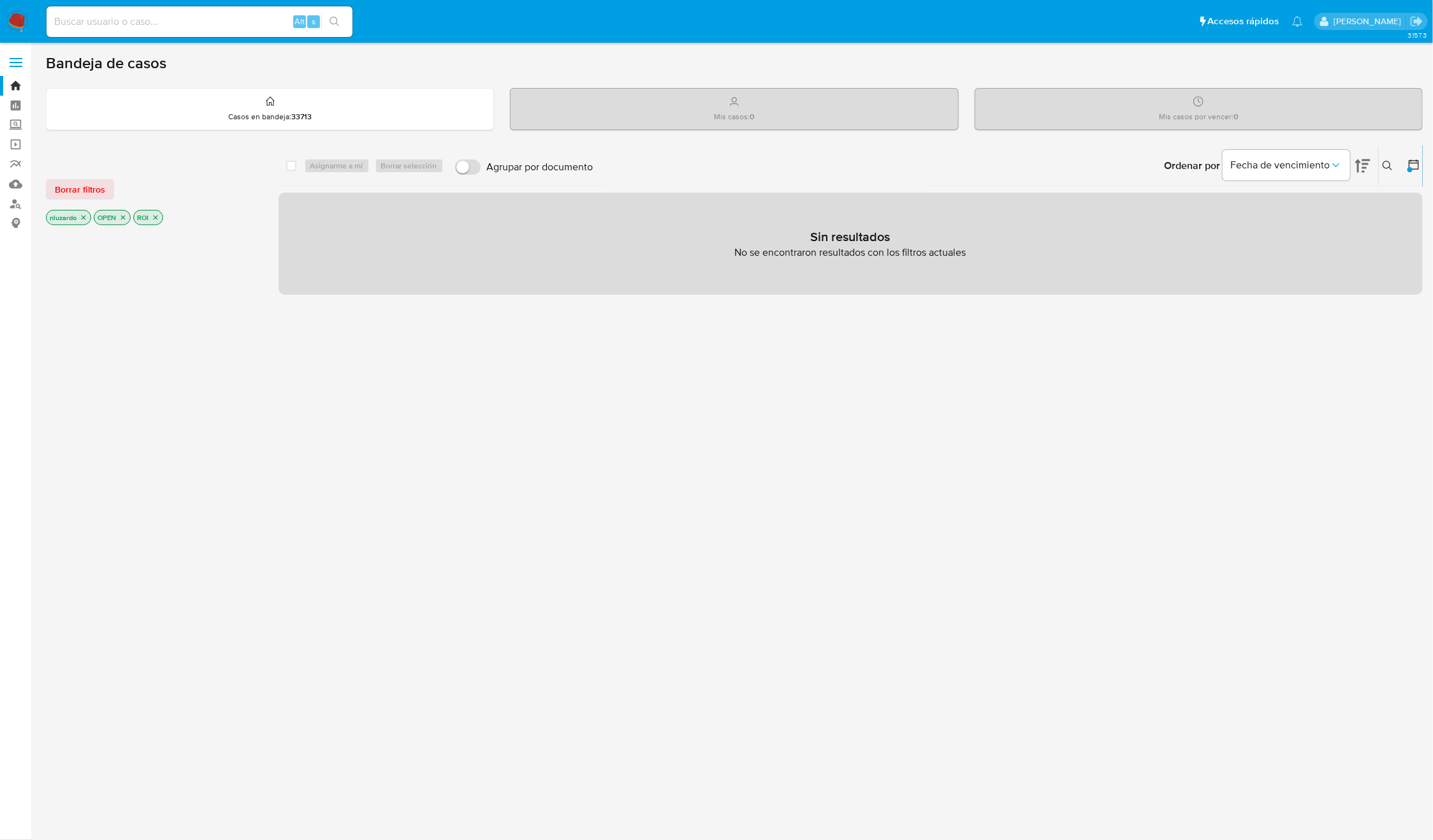
click at [159, 216] on icon "close-filter" at bounding box center [155, 217] width 7 height 7
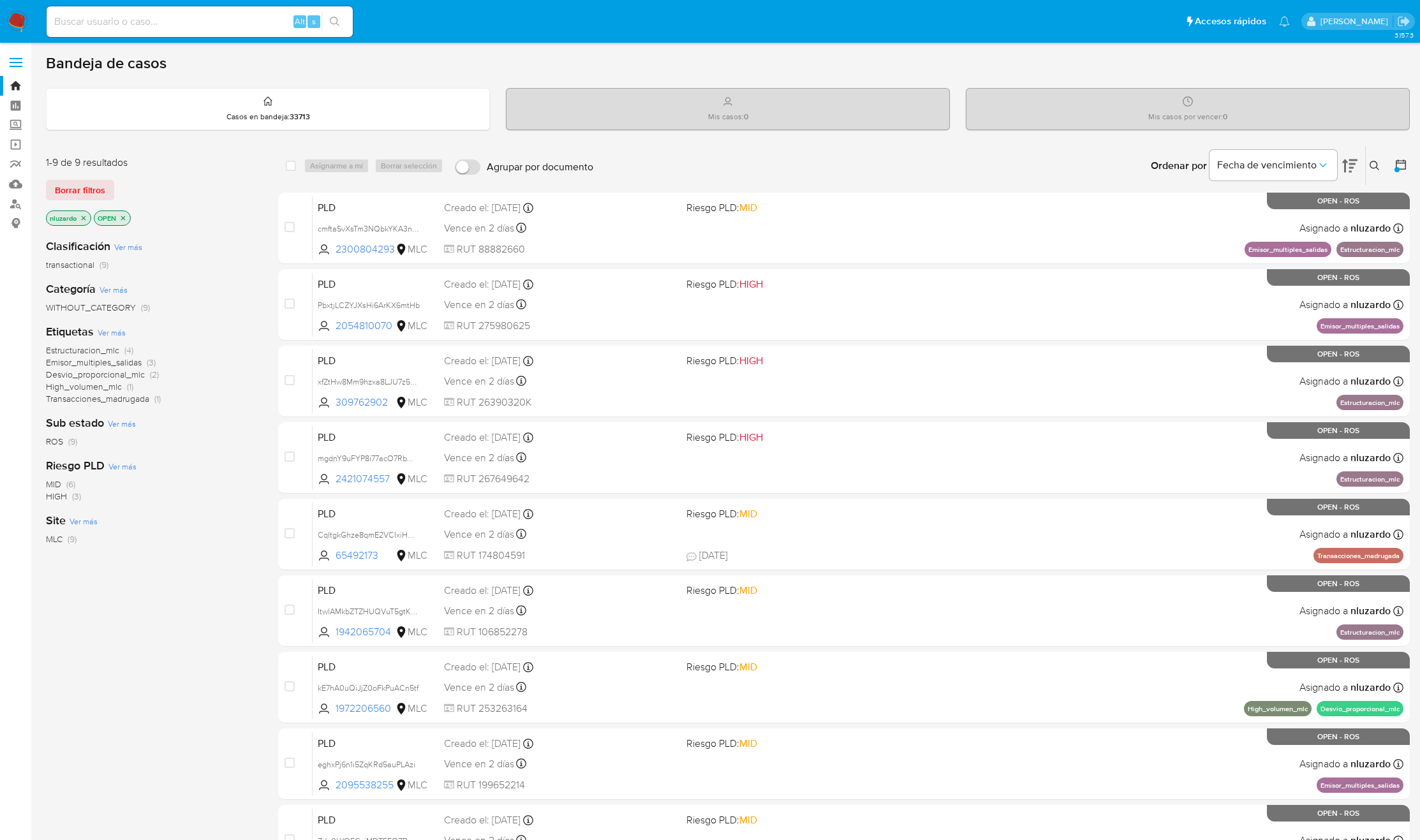
click at [78, 350] on span "Estructuracion_mlc" at bounding box center [83, 350] width 73 height 13
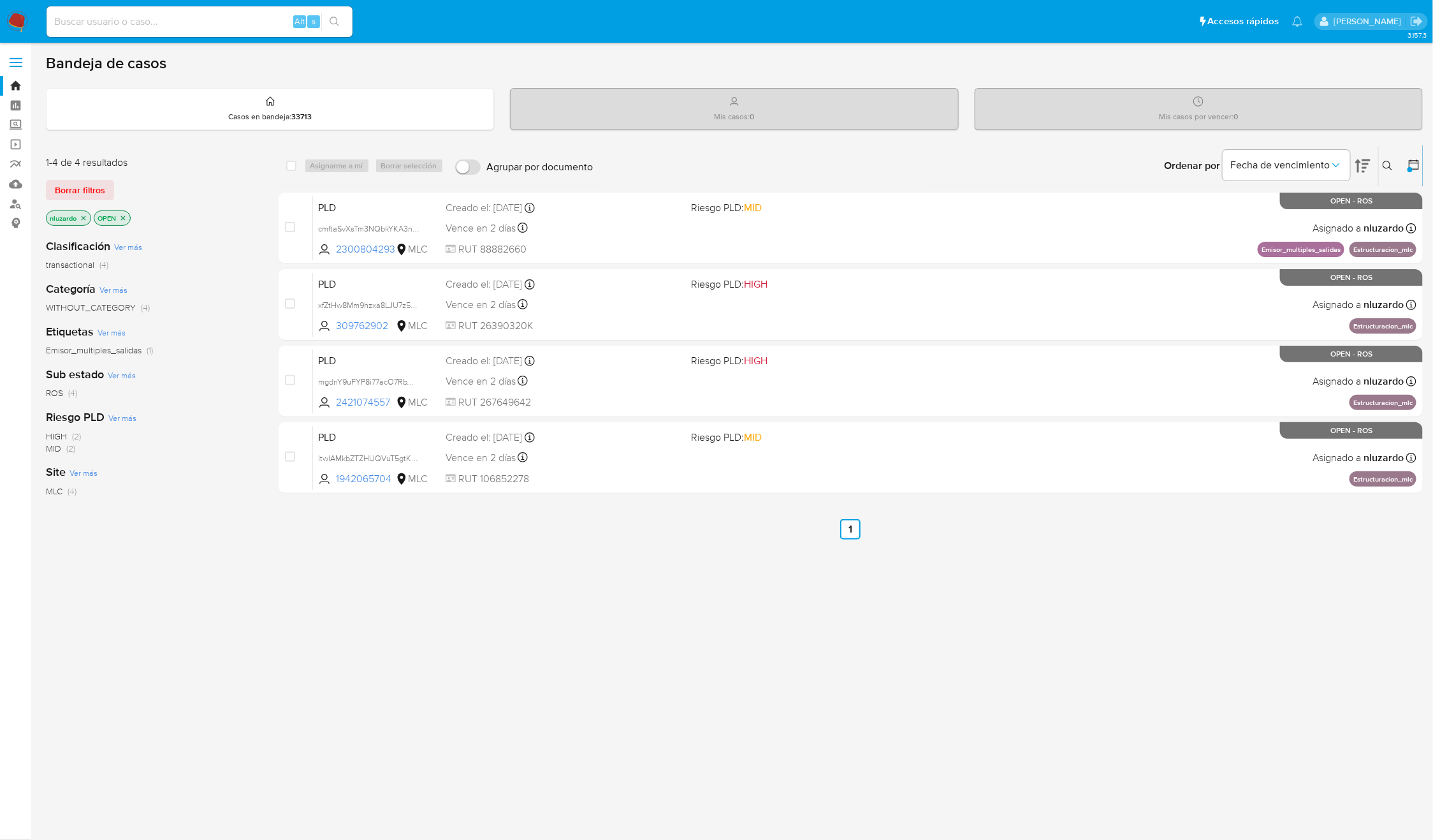
drag, startPoint x: 331, startPoint y: 251, endPoint x: 225, endPoint y: 632, distance: 395.5
click at [227, 630] on div "1-4 de 4 resultados Borrar filtros nluzardo OPEN Estructuracion_mlc Clasificaci…" at bounding box center [734, 434] width 1377 height 578
click at [225, 632] on div "Clasificación Ver más transactional (4) Categoría Ver más WITHOUT_CATEGORY (4) …" at bounding box center [152, 445] width 212 height 434
